Goal: Find specific page/section: Find specific page/section

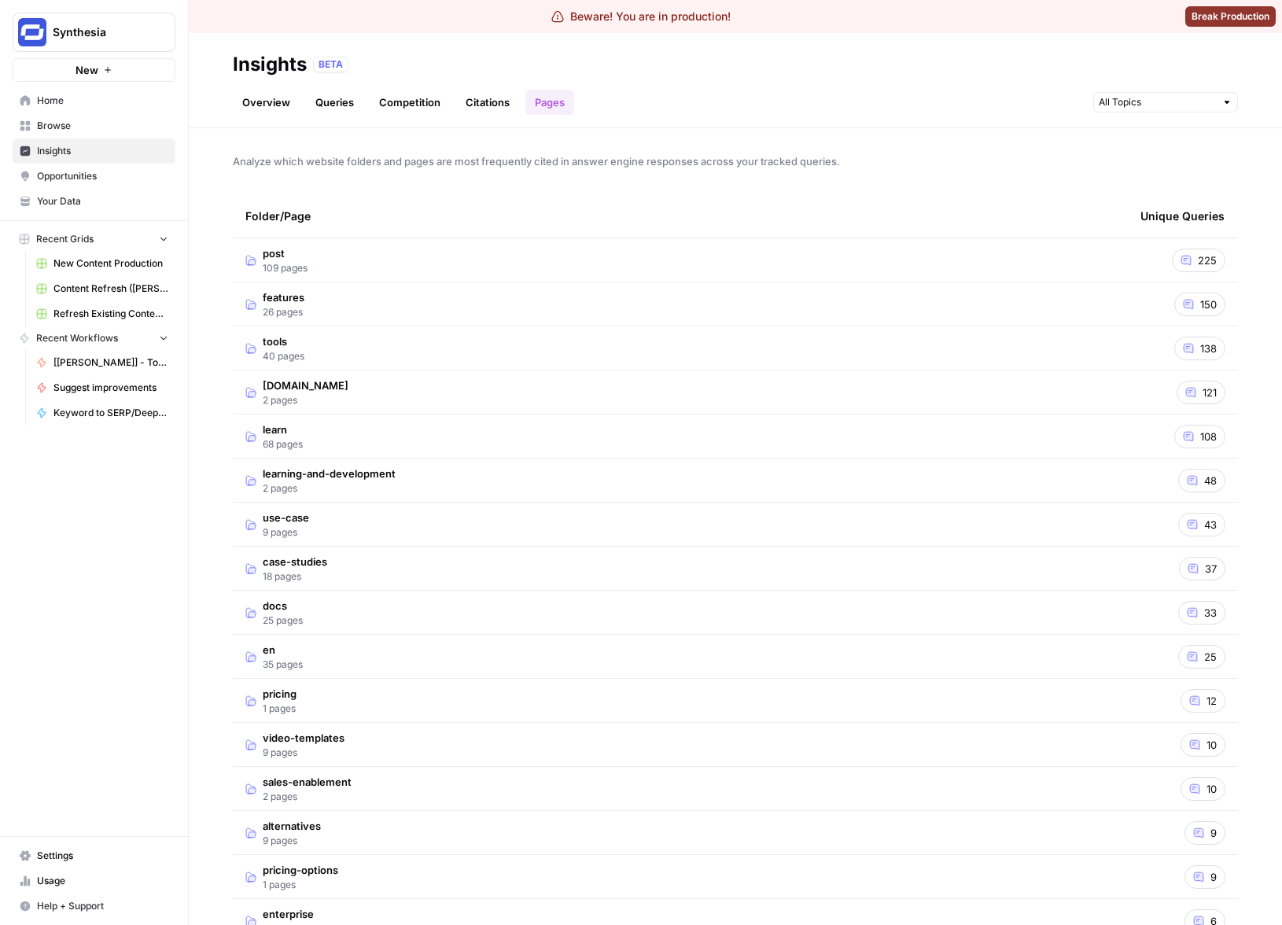
click at [906, 97] on div "Overview Queries Competition Citations Pages" at bounding box center [735, 96] width 1005 height 38
click at [278, 101] on link "Overview" at bounding box center [266, 102] width 67 height 25
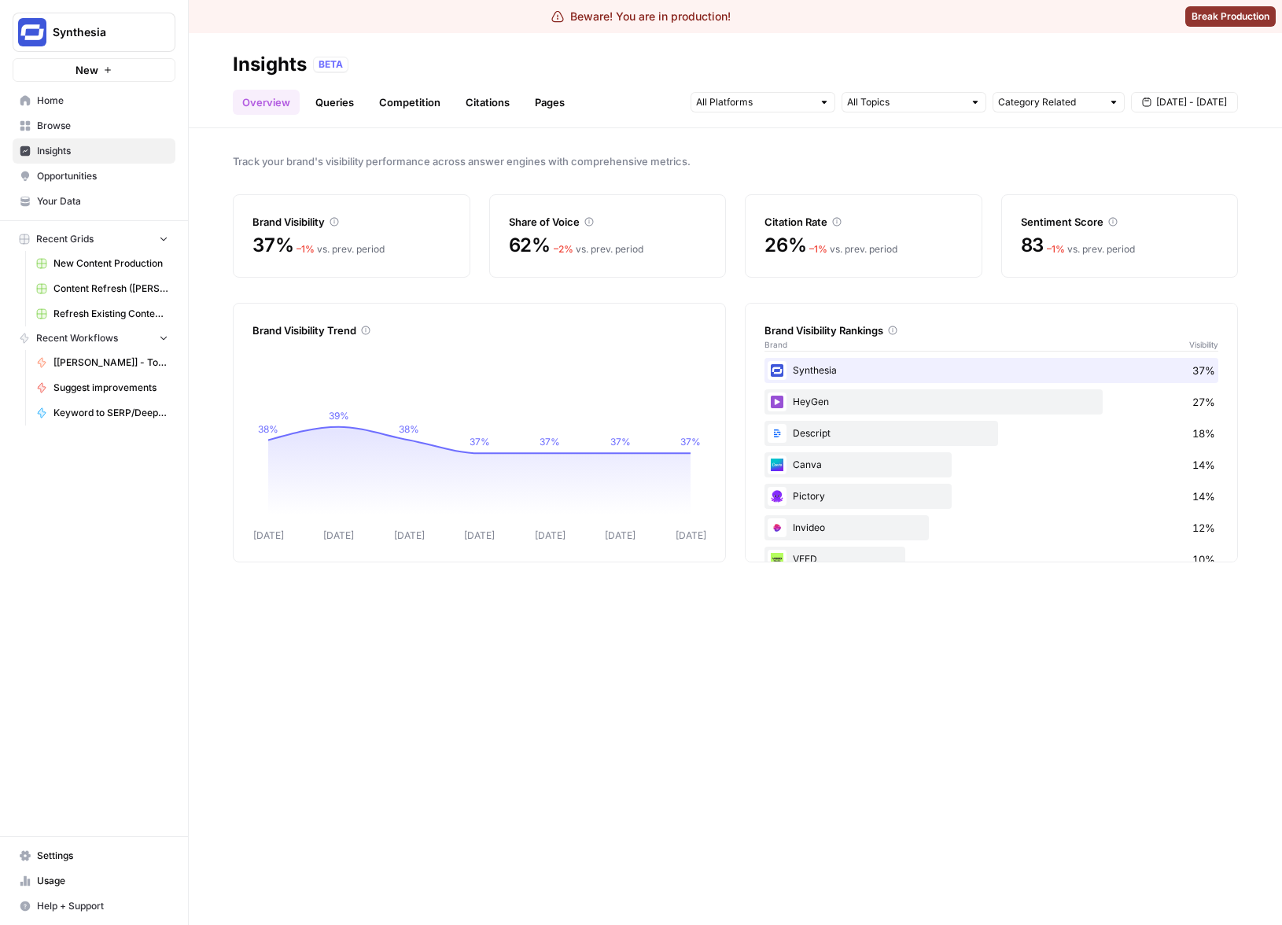
click at [1177, 99] on span "Sep 9 - Sep 15" at bounding box center [1191, 102] width 71 height 14
